Goal: Find contact information: Find contact information

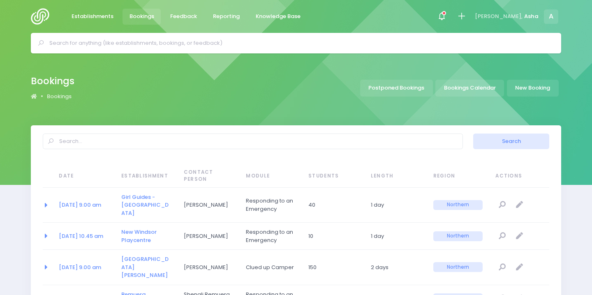
select select "20"
click at [446, 12] on icon at bounding box center [444, 13] width 4 height 4
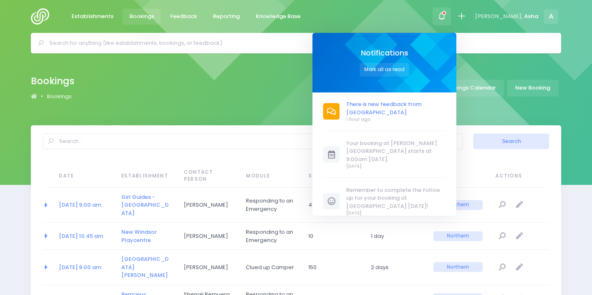
click at [390, 107] on span "There is new feedback from [GEOGRAPHIC_DATA]." at bounding box center [395, 108] width 99 height 16
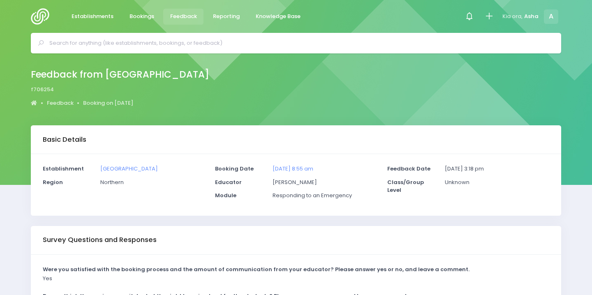
click at [316, 45] on input "text" at bounding box center [299, 43] width 500 height 12
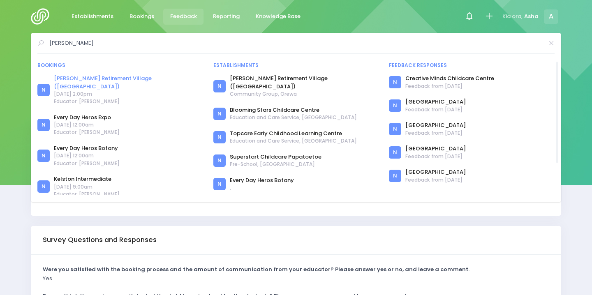
type input "[PERSON_NAME]"
click at [132, 80] on link "[PERSON_NAME] Retirement Village ([GEOGRAPHIC_DATA])" at bounding box center [128, 82] width 149 height 16
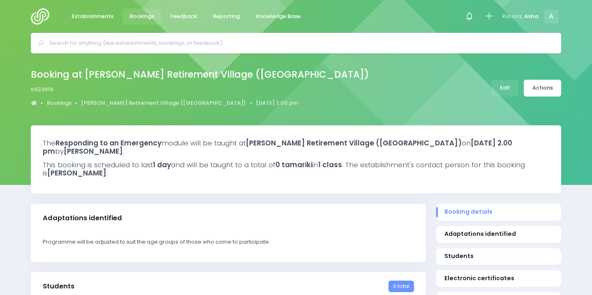
select select "5"
click at [470, 14] on icon at bounding box center [468, 16] width 9 height 9
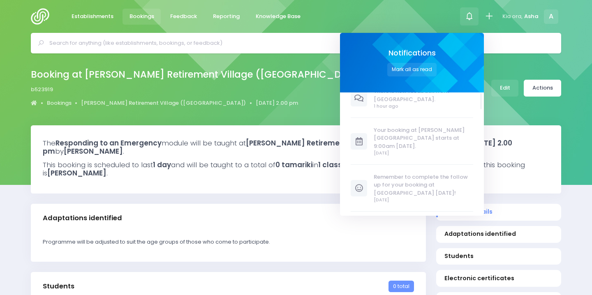
scroll to position [0, 0]
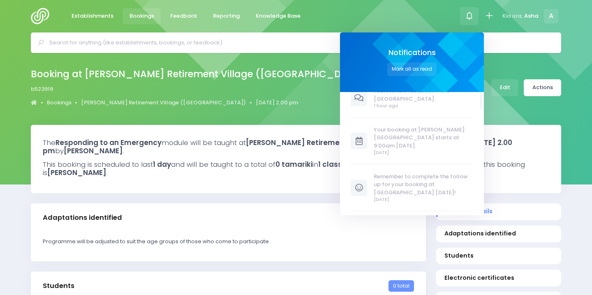
click at [432, 127] on span "Your booking at [PERSON_NAME][GEOGRAPHIC_DATA] starts at 9:00am [DATE]." at bounding box center [423, 138] width 99 height 24
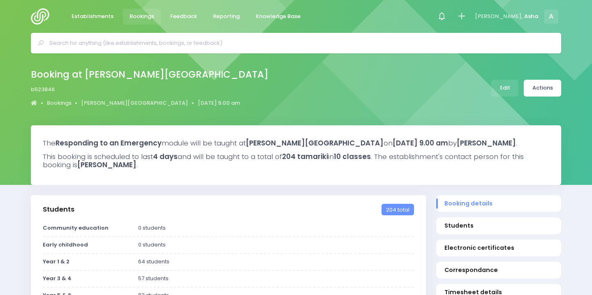
select select "5"
click at [510, 84] on link "Edit" at bounding box center [504, 88] width 27 height 17
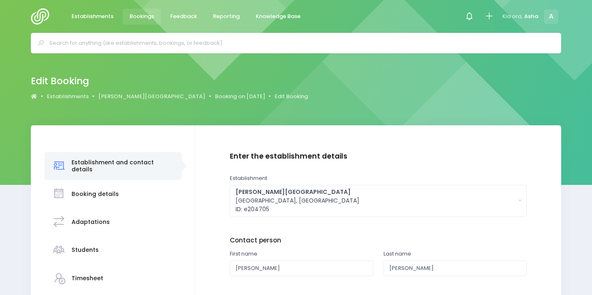
scroll to position [145, 0]
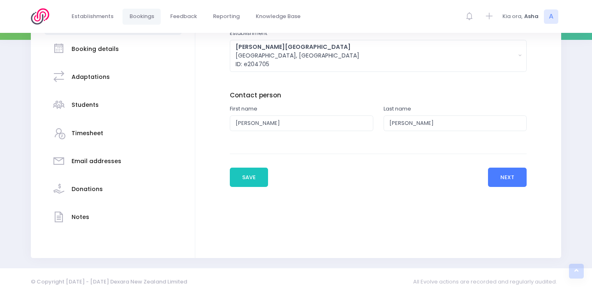
click at [503, 175] on button "Next" at bounding box center [507, 178] width 39 height 20
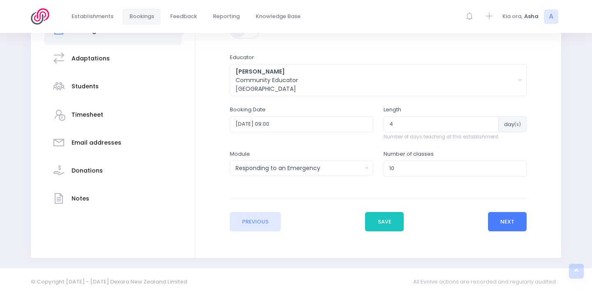
click at [512, 219] on button "Next" at bounding box center [507, 222] width 39 height 20
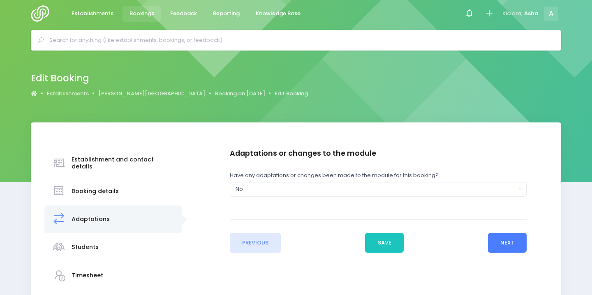
click at [503, 248] on button "Next" at bounding box center [507, 243] width 39 height 20
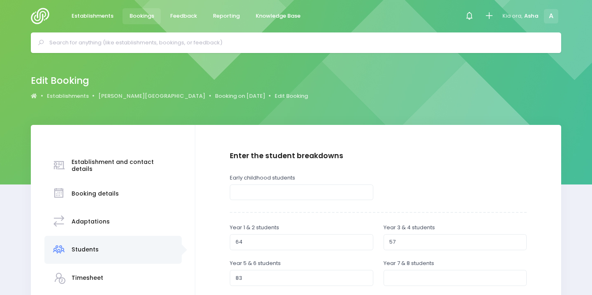
scroll to position [0, 0]
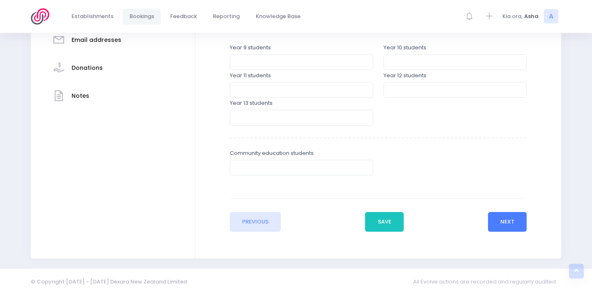
click at [517, 225] on button "Next" at bounding box center [507, 222] width 39 height 20
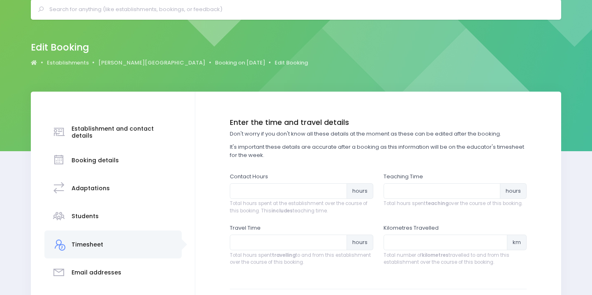
scroll to position [54, 0]
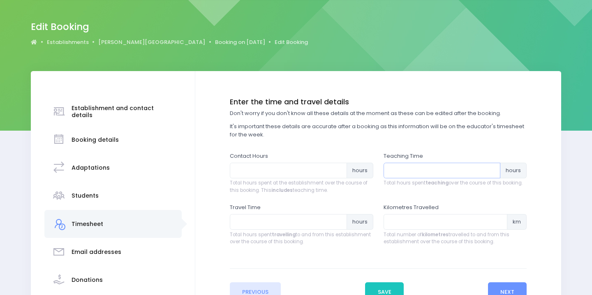
click at [450, 174] on input "number" at bounding box center [441, 171] width 117 height 16
type input "15.5"
click at [296, 175] on input "number" at bounding box center [288, 171] width 117 height 16
type input "16.5"
click at [254, 230] on div "Travel Time hours Total hours spent travelling to and from this establishment o…" at bounding box center [301, 224] width 143 height 42
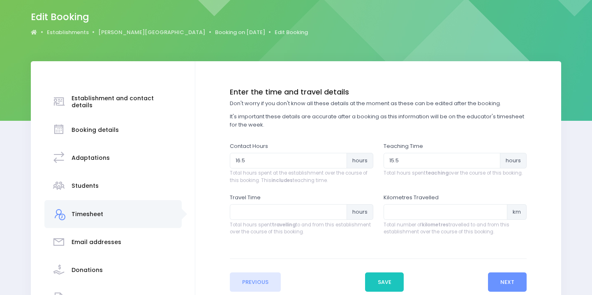
scroll to position [65, 0]
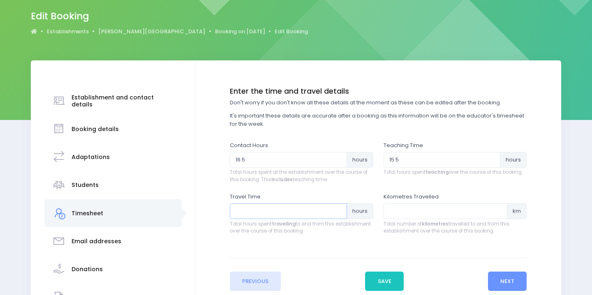
click at [254, 218] on input "number" at bounding box center [288, 211] width 117 height 16
type input "2.10"
click at [435, 216] on input "number" at bounding box center [445, 211] width 124 height 16
type input "42"
click at [504, 282] on button "Next" at bounding box center [507, 282] width 39 height 20
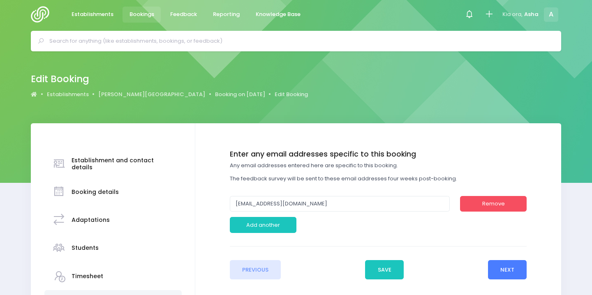
click at [499, 273] on button "Next" at bounding box center [507, 270] width 39 height 20
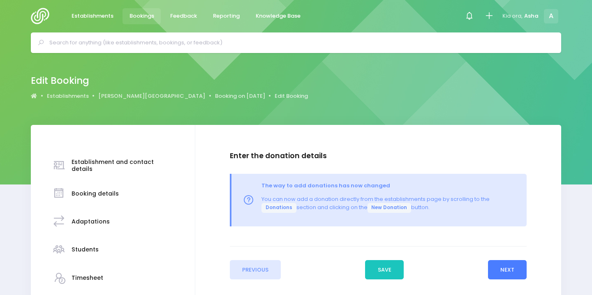
scroll to position [0, 0]
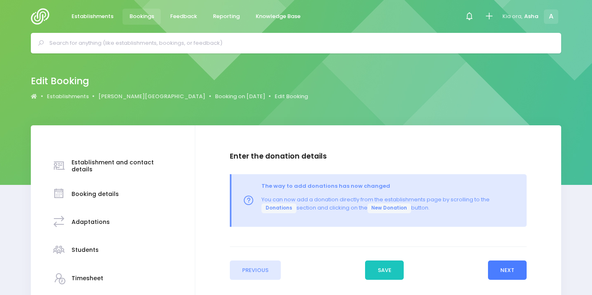
click at [499, 273] on button "Next" at bounding box center [507, 271] width 39 height 20
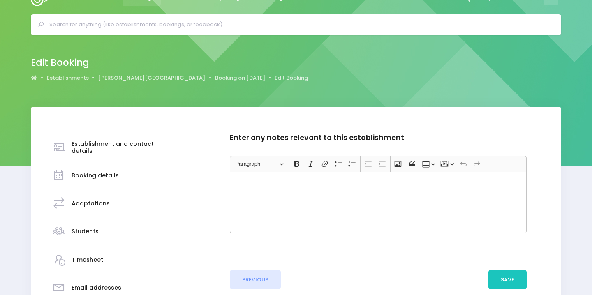
scroll to position [20, 0]
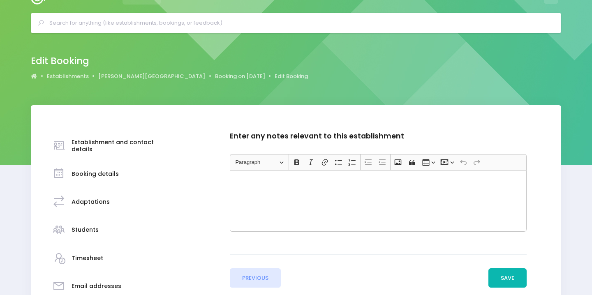
click at [501, 276] on button "Save" at bounding box center [507, 278] width 39 height 20
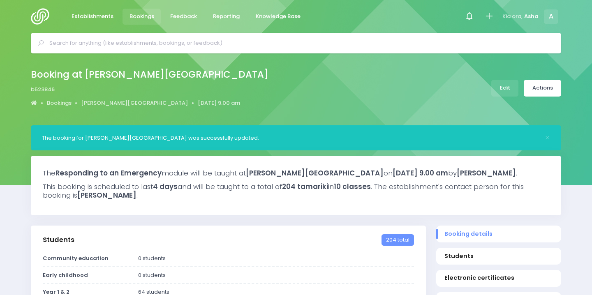
select select "5"
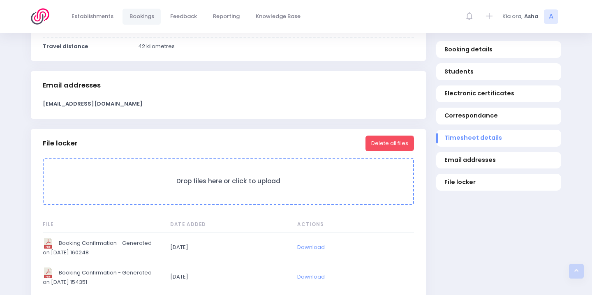
scroll to position [700, 0]
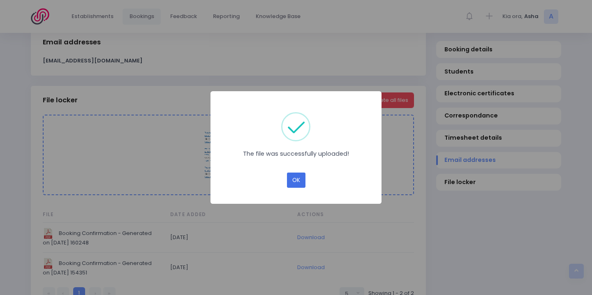
click at [300, 182] on button "OK" at bounding box center [296, 181] width 18 height 16
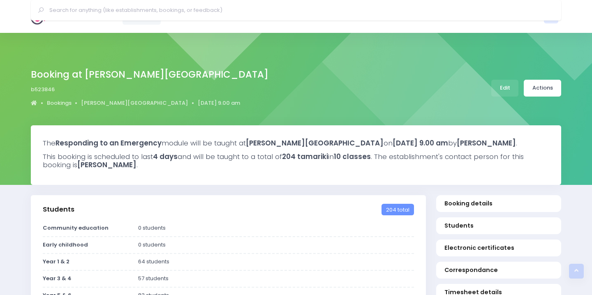
select select "5"
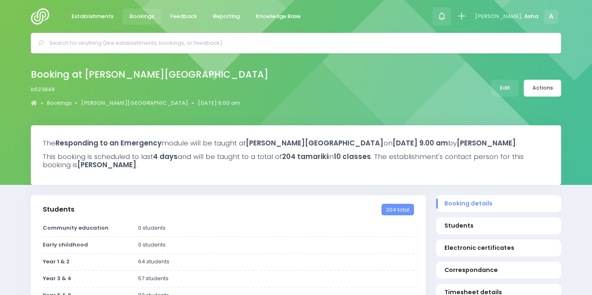
click at [446, 19] on icon at bounding box center [441, 16] width 9 height 9
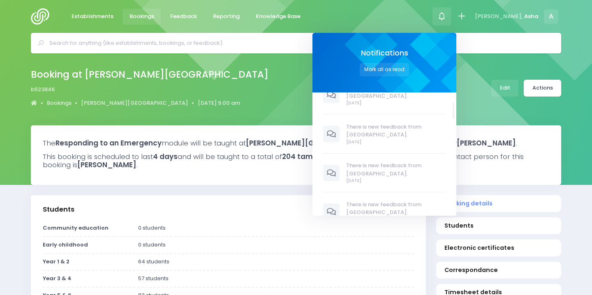
scroll to position [196, 0]
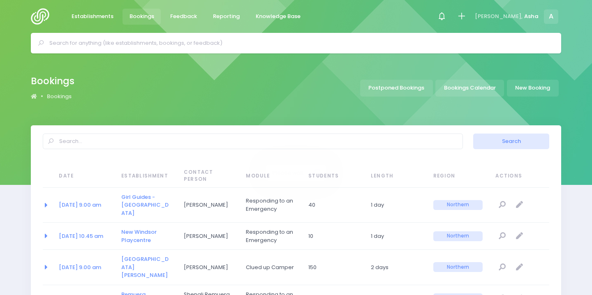
select select "20"
click at [159, 46] on input "text" at bounding box center [299, 43] width 500 height 12
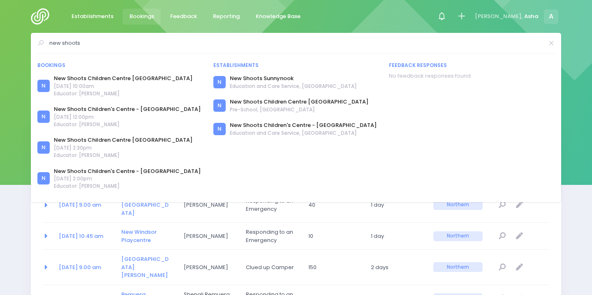
drag, startPoint x: 111, startPoint y: 45, endPoint x: 32, endPoint y: 41, distance: 79.0
click at [33, 41] on div "new shoots Bookings N [GEOGRAPHIC_DATA] [GEOGRAPHIC_DATA]" at bounding box center [296, 117] width 530 height 169
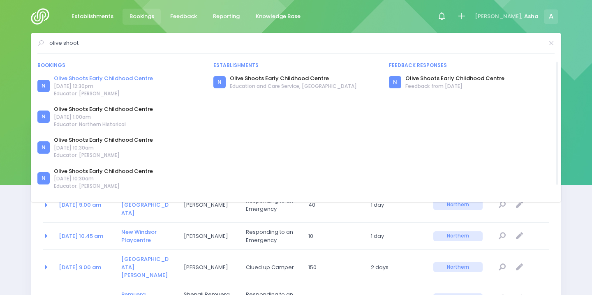
type input "olive shoot"
click at [75, 80] on link "Olive Shoots Early Childhood Centre" at bounding box center [103, 78] width 99 height 8
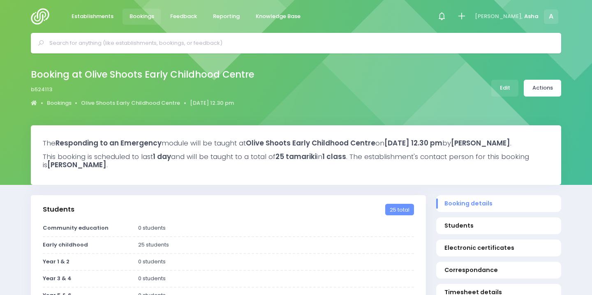
select select "5"
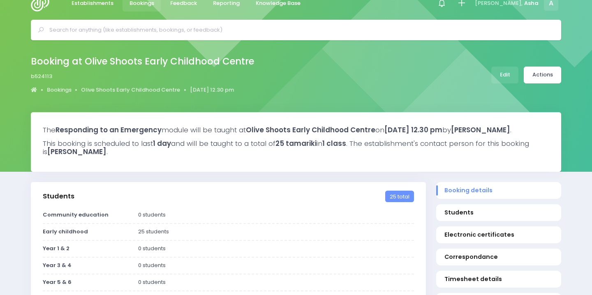
scroll to position [15, 0]
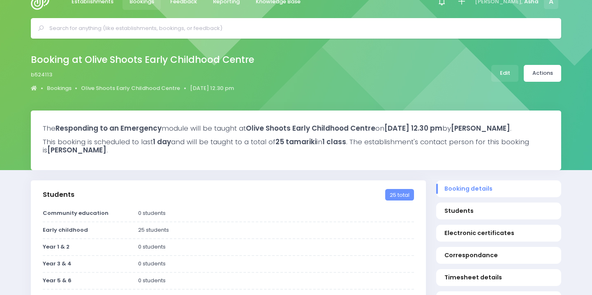
click at [182, 32] on input "text" at bounding box center [299, 28] width 500 height 12
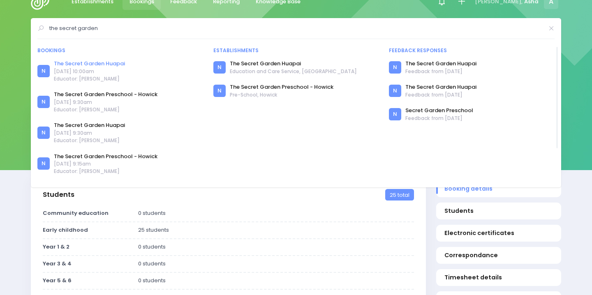
type input "the secret garden"
click at [113, 64] on link "The Secret Garden Huapai" at bounding box center [89, 64] width 71 height 8
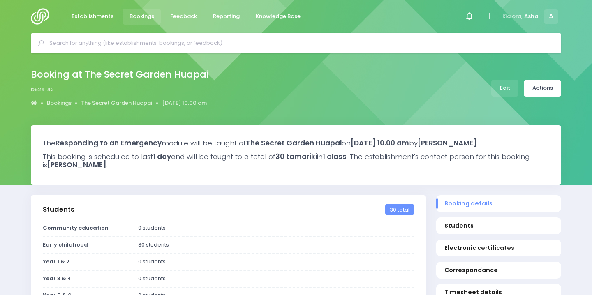
select select "5"
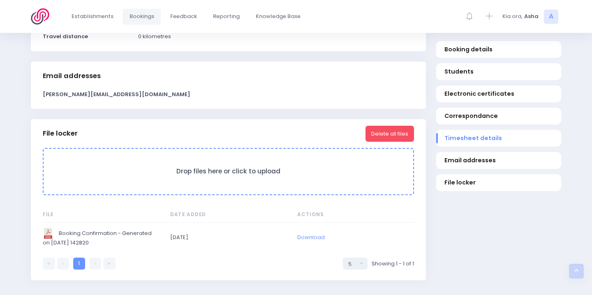
scroll to position [535, 0]
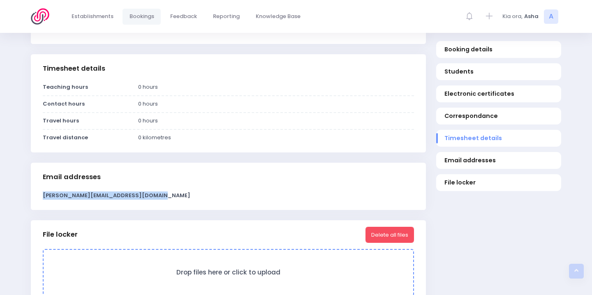
drag, startPoint x: 167, startPoint y: 203, endPoint x: 29, endPoint y: 202, distance: 137.7
click at [29, 202] on div "Email addresses [PERSON_NAME][EMAIL_ADDRESS][DOMAIN_NAME]" at bounding box center [228, 192] width 405 height 58
copy strong "[PERSON_NAME][EMAIL_ADDRESS][DOMAIN_NAME]"
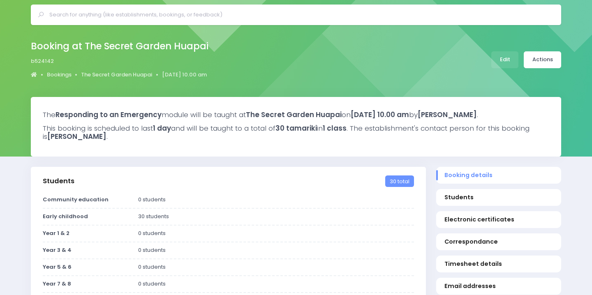
scroll to position [0, 0]
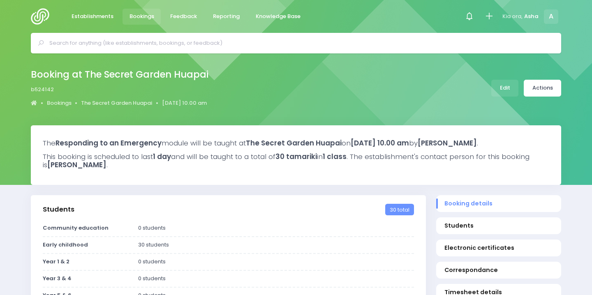
click at [252, 46] on input "text" at bounding box center [299, 43] width 500 height 12
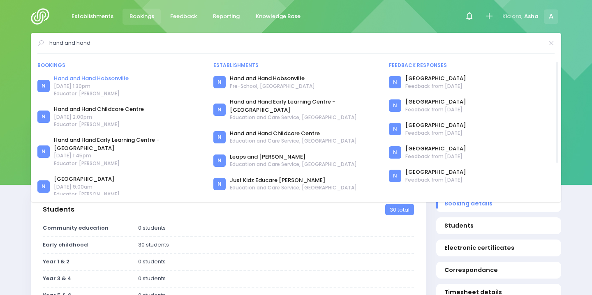
type input "hand and hand"
click at [112, 77] on link "Hand and Hand Hobsonville" at bounding box center [91, 78] width 75 height 8
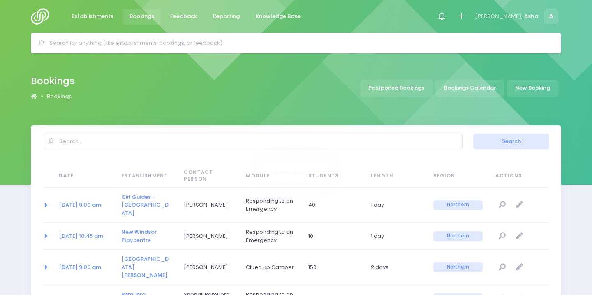
select select "20"
click at [342, 46] on input "text" at bounding box center [299, 43] width 500 height 12
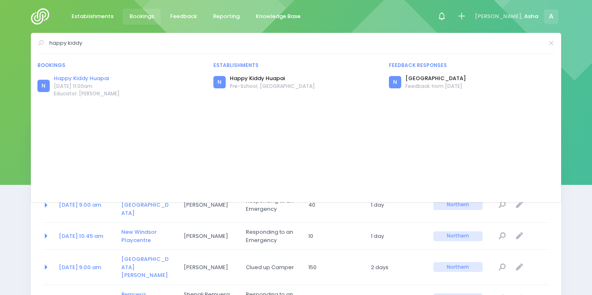
type input "happy kiddy"
click at [99, 77] on link "Happy Kiddy Huapai" at bounding box center [87, 78] width 66 height 8
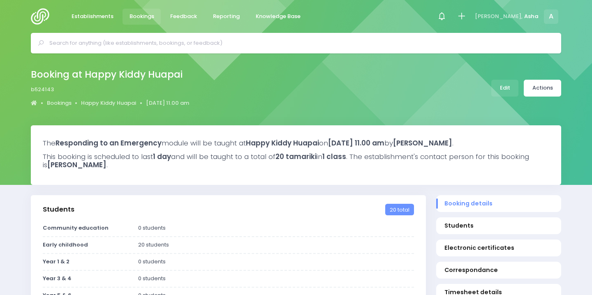
select select "5"
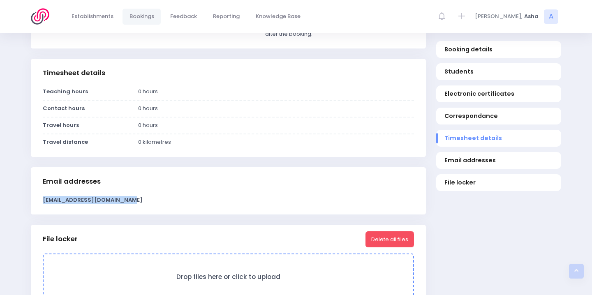
drag, startPoint x: 133, startPoint y: 208, endPoint x: 15, endPoint y: 206, distance: 118.0
click at [15, 206] on div "The Responding to an Emergency module will be taught at [GEOGRAPHIC_DATA] [DATE…" at bounding box center [296, 22] width 592 height 855
copy strong "[EMAIL_ADDRESS][DOMAIN_NAME]"
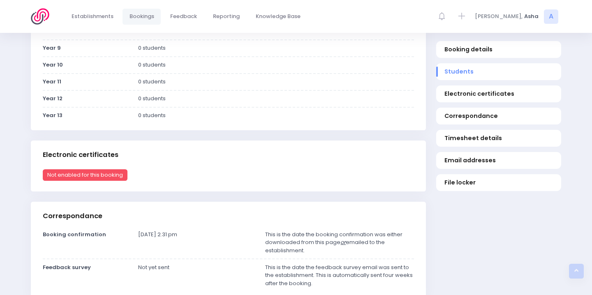
scroll to position [0, 0]
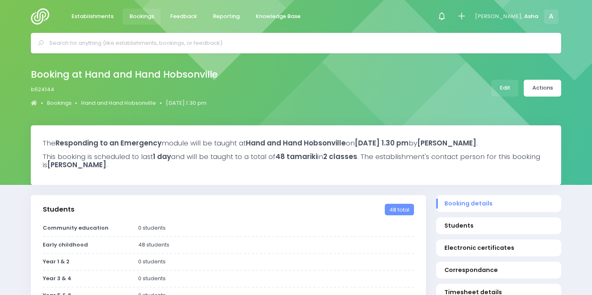
select select "5"
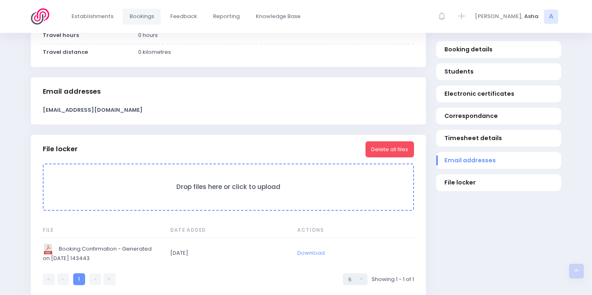
scroll to position [545, 0]
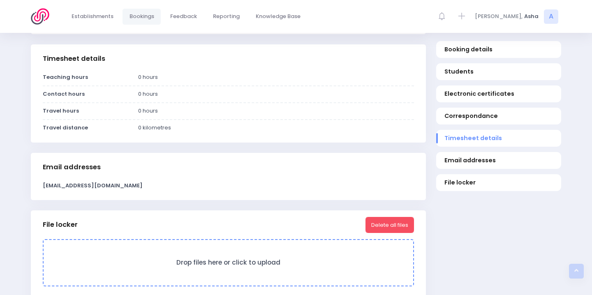
drag, startPoint x: 118, startPoint y: 192, endPoint x: 12, endPoint y: 188, distance: 105.3
click at [13, 188] on div "The Responding to an Emergency module will be taught at Hand and Hand Hobsonvil…" at bounding box center [296, 7] width 592 height 855
copy div "[EMAIL_ADDRESS][DOMAIN_NAME]"
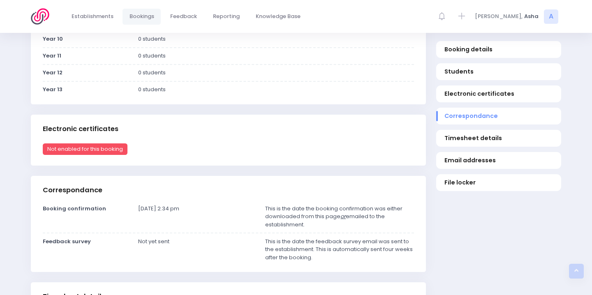
scroll to position [0, 0]
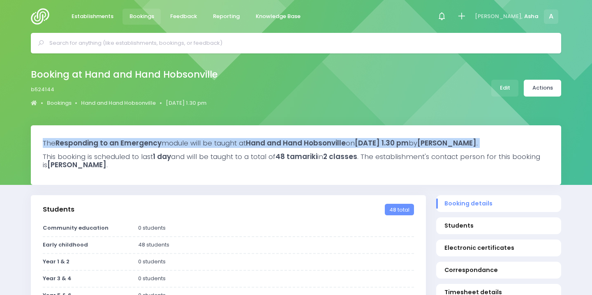
drag, startPoint x: 358, startPoint y: 135, endPoint x: 401, endPoint y: 158, distance: 48.2
click at [401, 158] on div "The Responding to an Emergency module will be taught at Hand and Hand Hobsonvil…" at bounding box center [296, 155] width 530 height 60
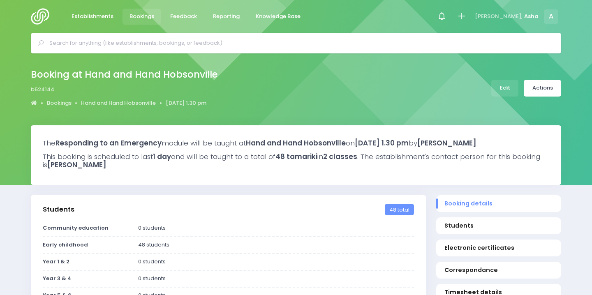
drag, startPoint x: 358, startPoint y: 142, endPoint x: 525, endPoint y: 146, distance: 167.7
click at [525, 146] on h3 "The Responding to an Emergency module will be taught at Hand and Hand Hobsonvil…" at bounding box center [296, 143] width 506 height 8
copy h3 "Tuesday the 23rd of September, 2025 at 1.30 pm"
